Goal: Transaction & Acquisition: Download file/media

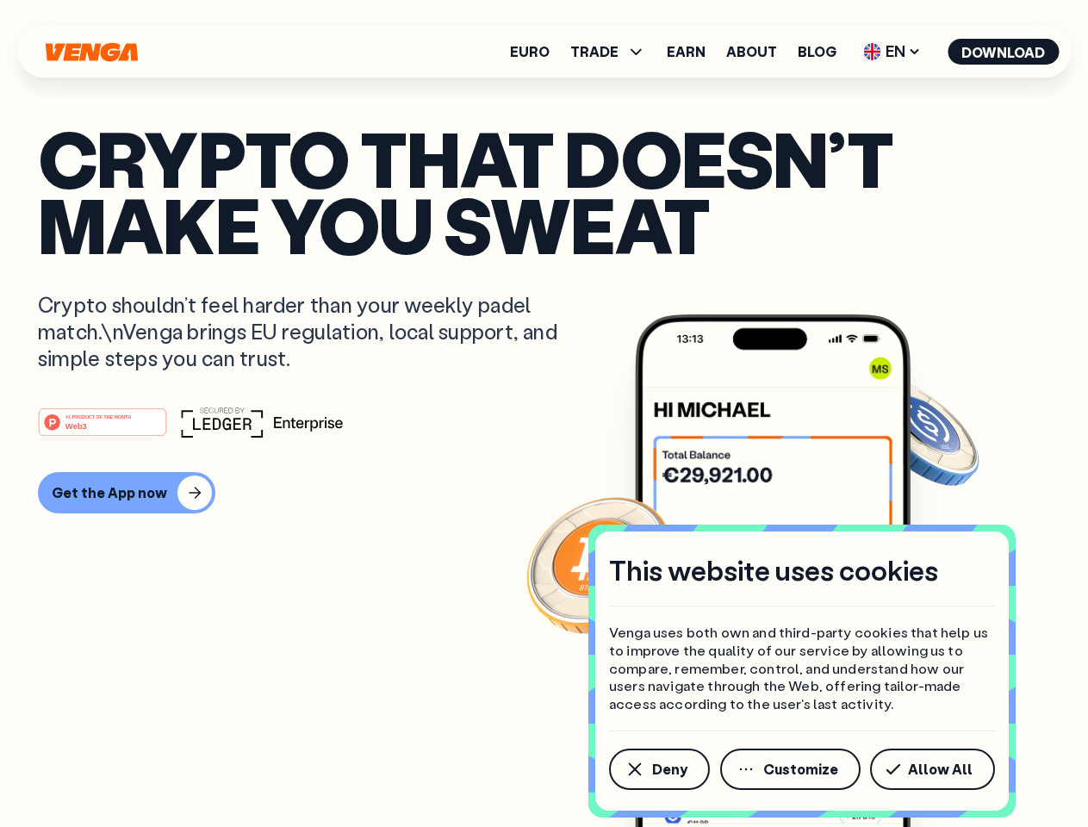
click at [544, 414] on div "#1 PRODUCT OF THE MONTH Web3" at bounding box center [544, 422] width 1012 height 31
click at [658, 769] on span "Deny" at bounding box center [669, 770] width 35 height 14
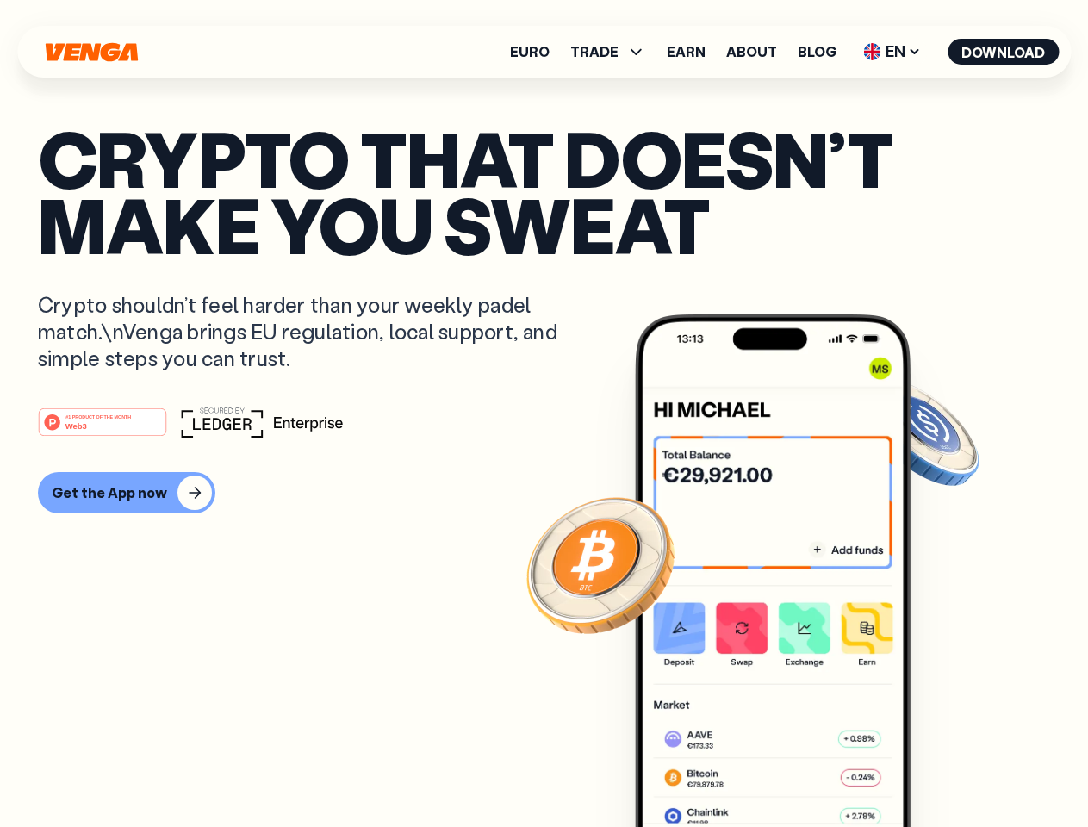
click at [792, 769] on img at bounding box center [773, 603] width 276 height 577
click at [936, 769] on article "Crypto that doesn’t make you sweat Crypto shouldn’t feel harder than your weekl…" at bounding box center [544, 448] width 1012 height 646
click at [614, 52] on span "TRADE" at bounding box center [594, 52] width 48 height 14
click at [893, 52] on span "EN" at bounding box center [892, 52] width 70 height 28
click at [1004, 52] on button "Download" at bounding box center [1003, 52] width 111 height 26
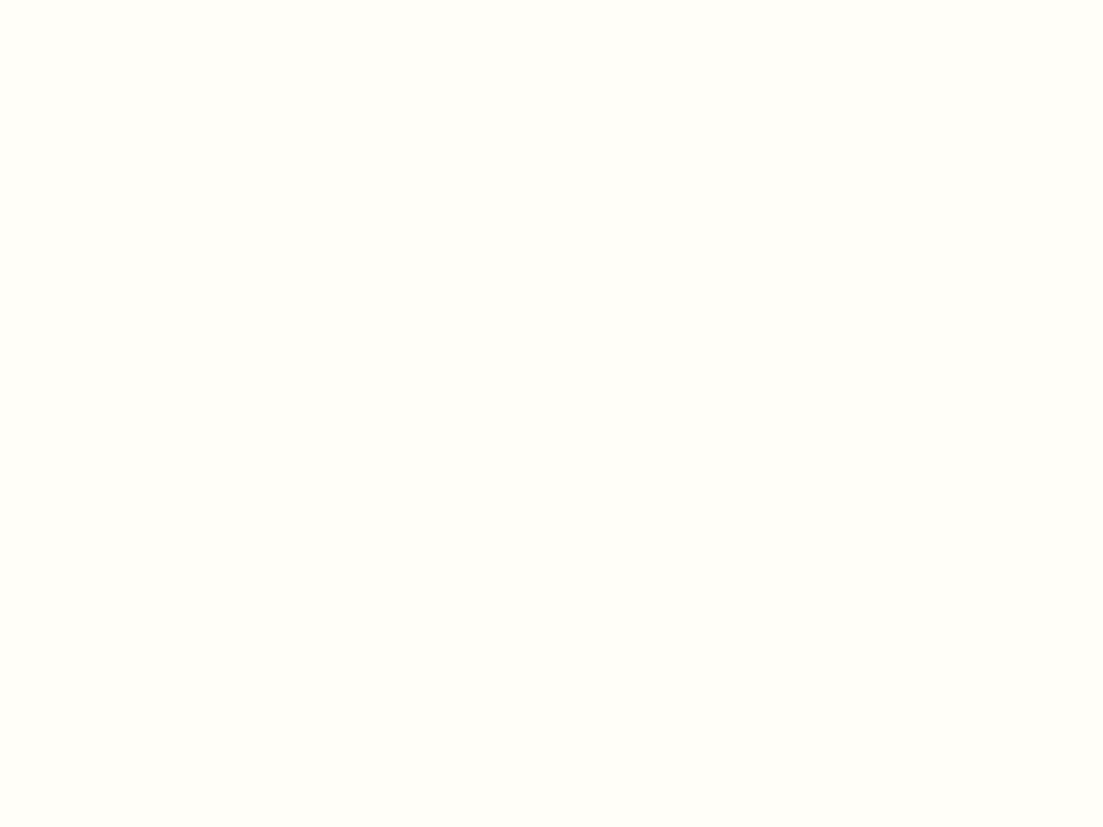
click at [124, 0] on html "This website uses cookies Venga uses both own and third-party cookies that help…" at bounding box center [551, 0] width 1103 height 0
click at [105, 0] on html "This website uses cookies Venga uses both own and third-party cookies that help…" at bounding box center [551, 0] width 1103 height 0
